Goal: Navigation & Orientation: Go to known website

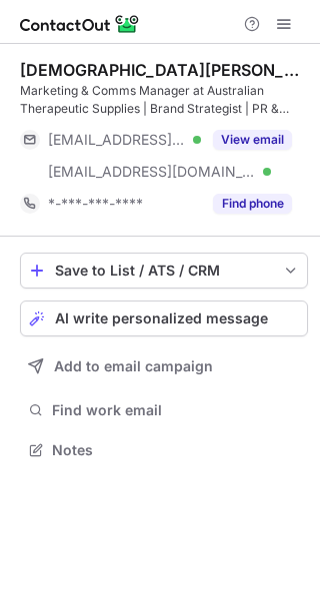
scroll to position [436, 320]
